Goal: Information Seeking & Learning: Learn about a topic

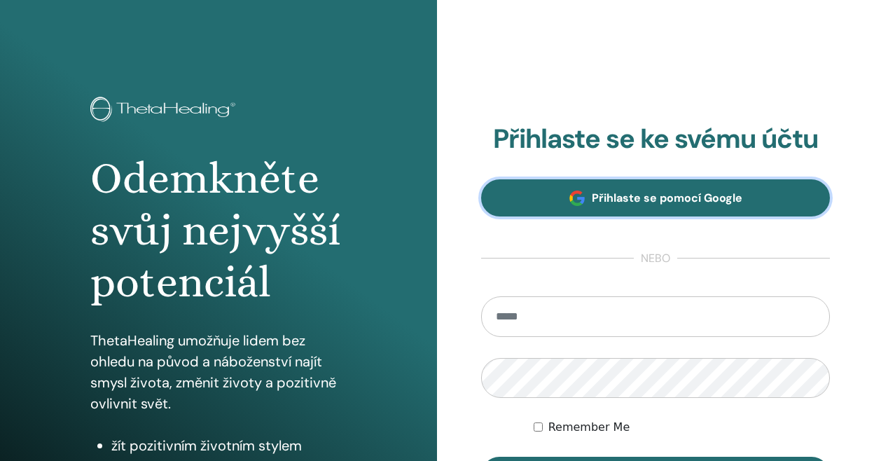
click at [545, 196] on link "Přihlaste se pomocí Google" at bounding box center [655, 197] width 349 height 37
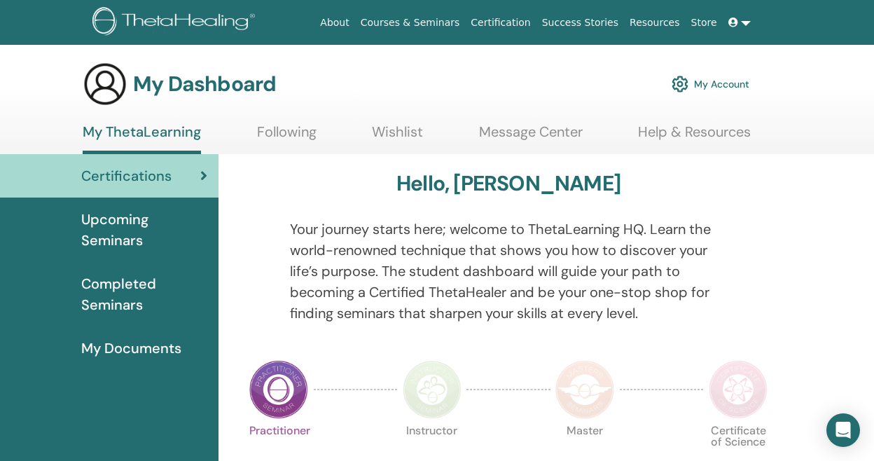
click at [116, 223] on span "Upcoming Seminars" at bounding box center [144, 230] width 126 height 42
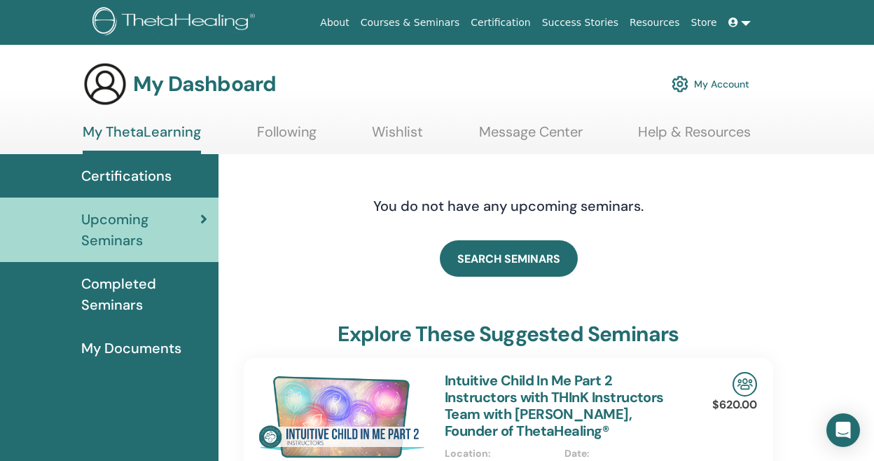
click at [466, 19] on link "Courses & Seminars" at bounding box center [410, 23] width 111 height 26
click at [457, 23] on link "Courses & Seminars" at bounding box center [410, 23] width 111 height 26
click at [123, 167] on span "Certifications" at bounding box center [126, 175] width 90 height 21
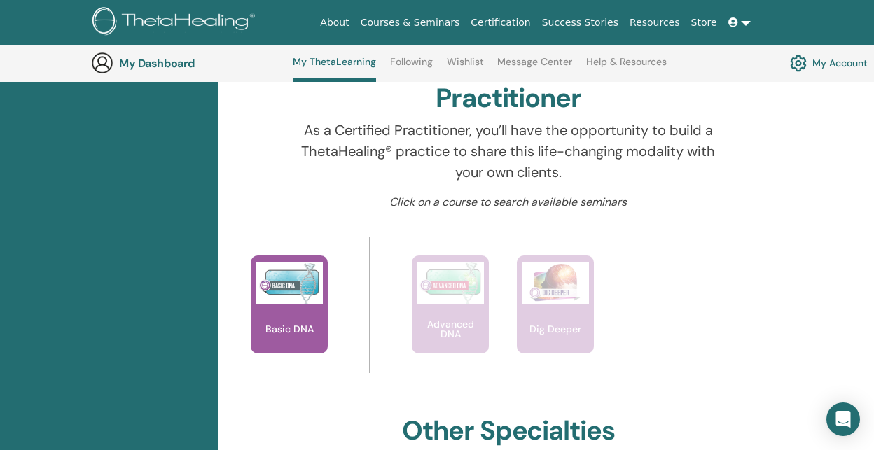
scroll to position [457, 0]
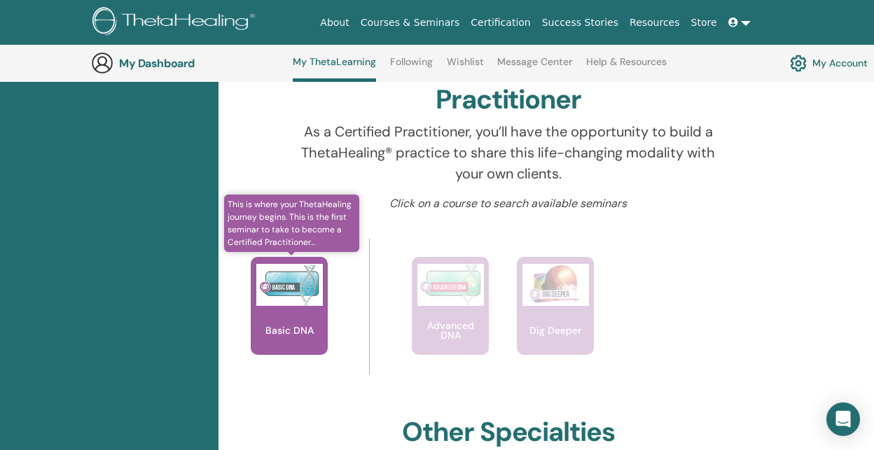
click at [287, 284] on img at bounding box center [289, 285] width 67 height 42
click at [302, 326] on p "Basic DNA" at bounding box center [290, 331] width 60 height 10
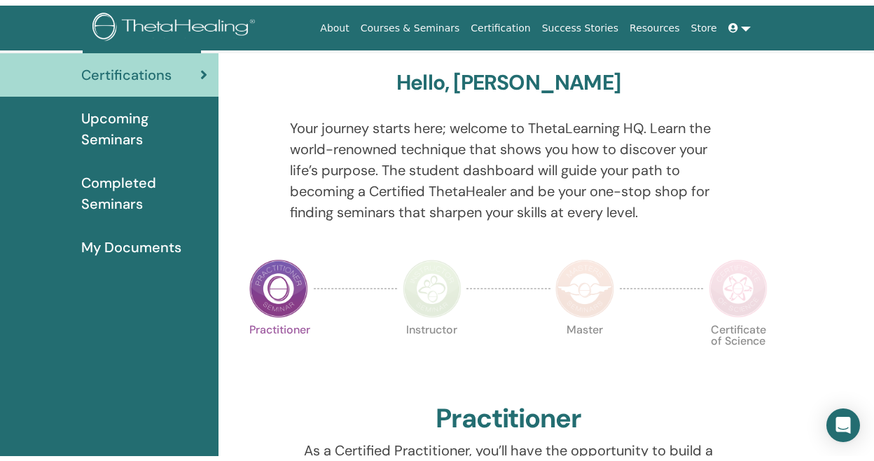
scroll to position [0, 0]
